Goal: Navigation & Orientation: Find specific page/section

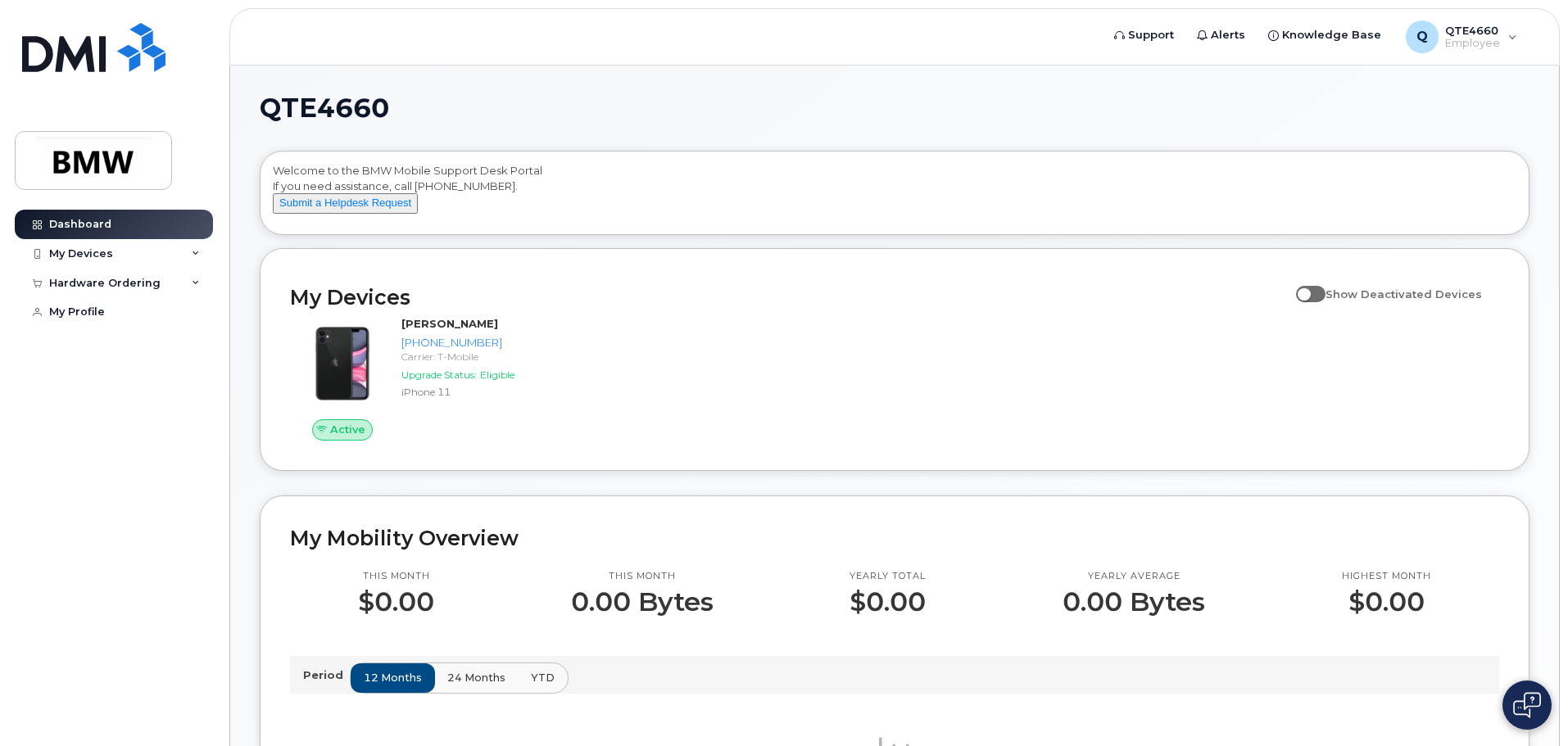
click at [249, 422] on div "QTE4660 Welcome to the BMW Mobile Support Desk Portal If you need assistance, c…" at bounding box center [894, 752] width 1328 height 1374
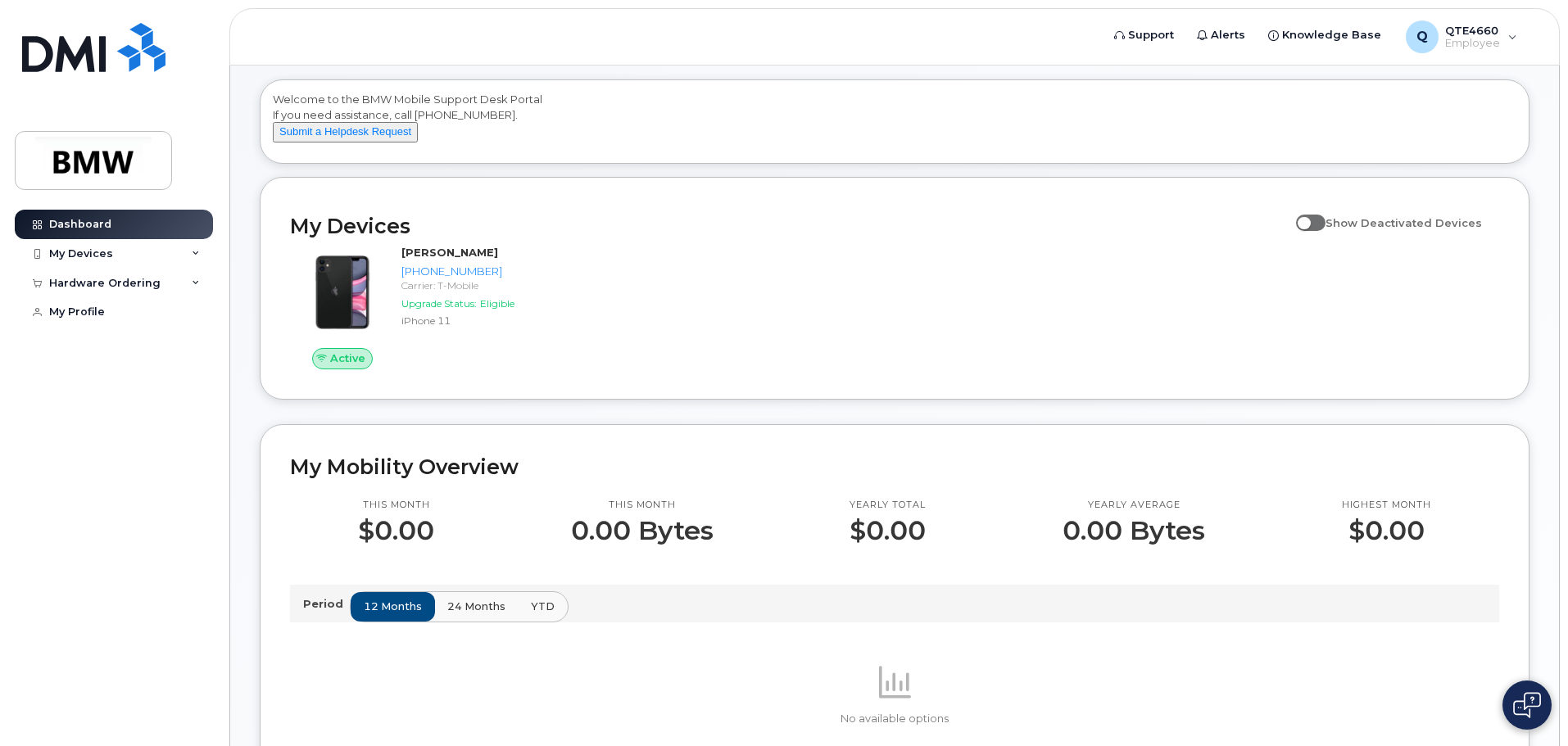
scroll to position [23, 0]
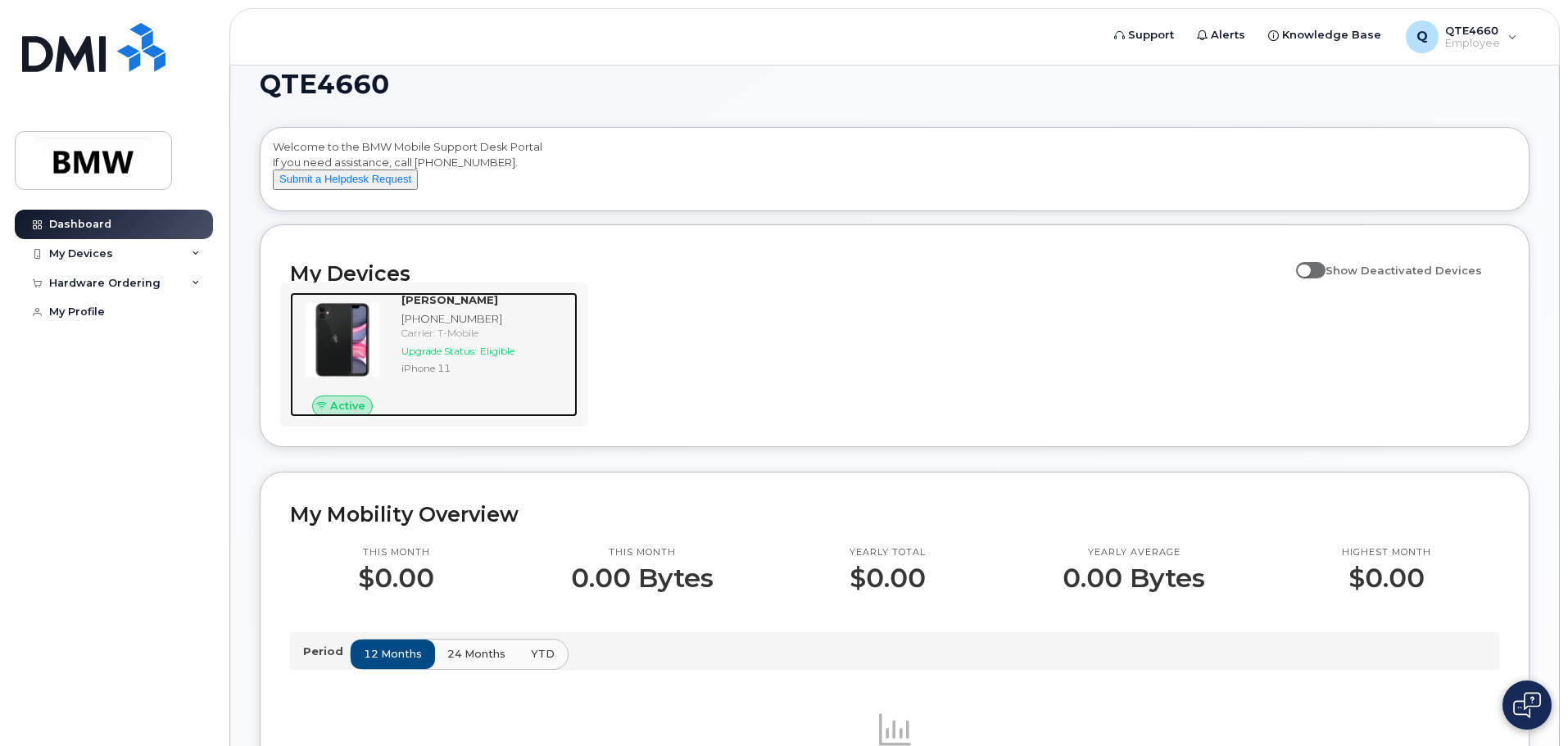
click at [316, 323] on img at bounding box center [342, 340] width 79 height 79
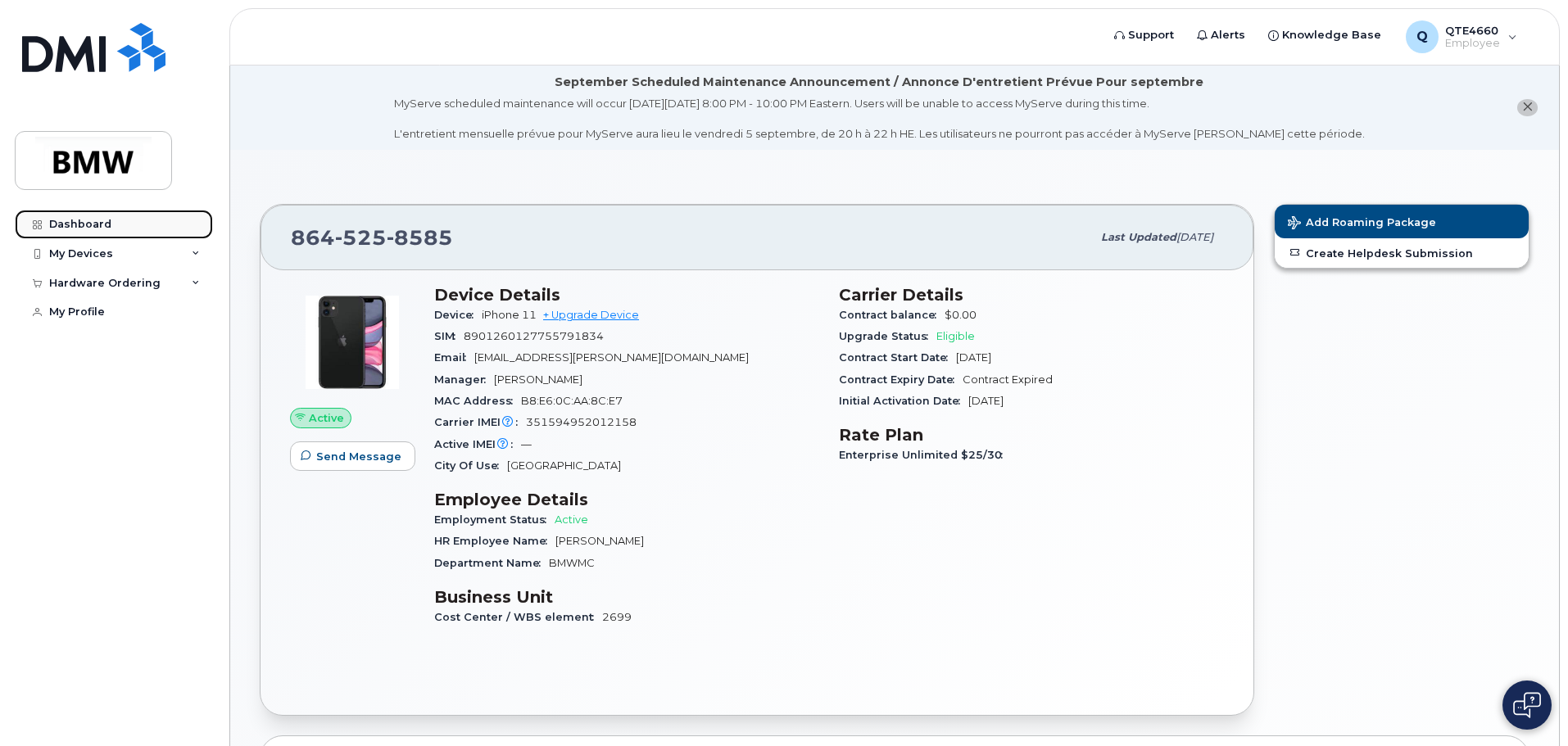
click at [150, 228] on link "Dashboard" at bounding box center [114, 224] width 198 height 29
